Goal: Task Accomplishment & Management: Use online tool/utility

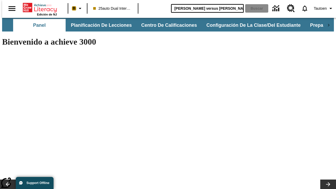
type input "[PERSON_NAME] versus [PERSON_NAME]"
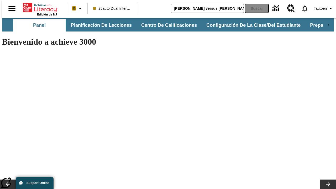
click at [253, 8] on button "Buscar" at bounding box center [256, 8] width 23 height 8
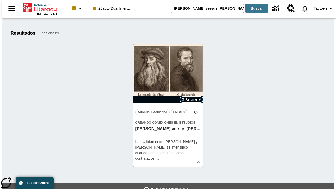
click at [191, 99] on span "Asignar" at bounding box center [191, 99] width 12 height 5
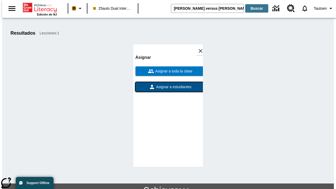
click at [168, 84] on span "Asignar a estudiantes" at bounding box center [173, 87] width 36 height 6
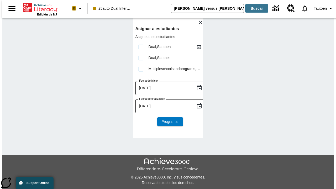
click at [140, 47] on input "lesson details" at bounding box center [140, 46] width 11 height 11
checkbox input "true"
